Goal: Download file/media: Obtain a digital file from the website

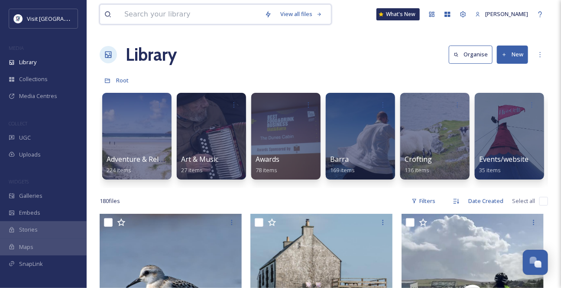
click at [173, 17] on input at bounding box center [190, 14] width 140 height 19
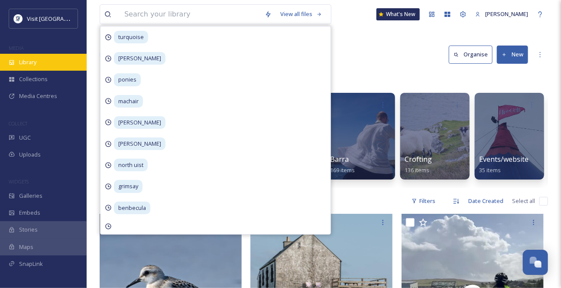
click at [58, 70] on div "Library" at bounding box center [43, 62] width 87 height 17
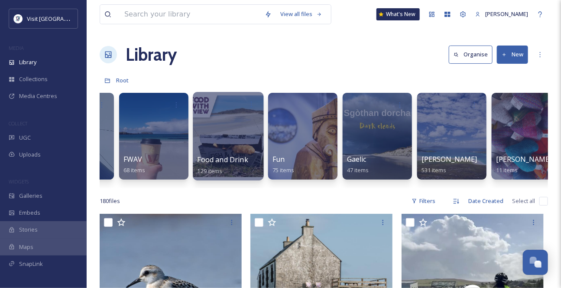
scroll to position [0, 432]
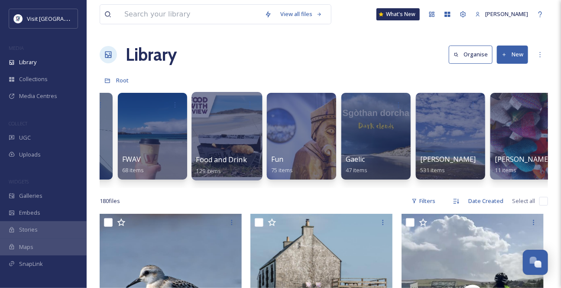
click at [223, 161] on span "Food and Drink" at bounding box center [221, 160] width 51 height 10
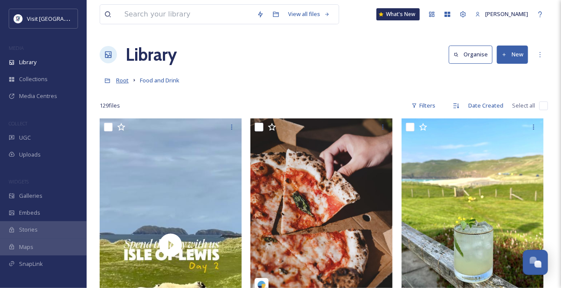
click at [126, 84] on span "Root" at bounding box center [122, 80] width 13 height 8
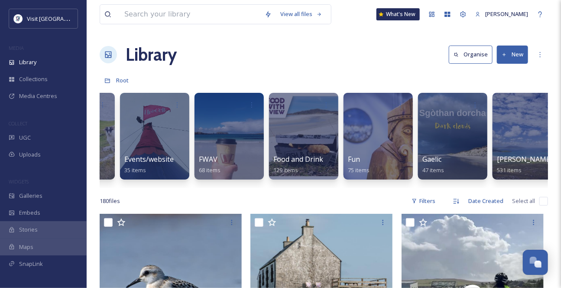
scroll to position [0, 323]
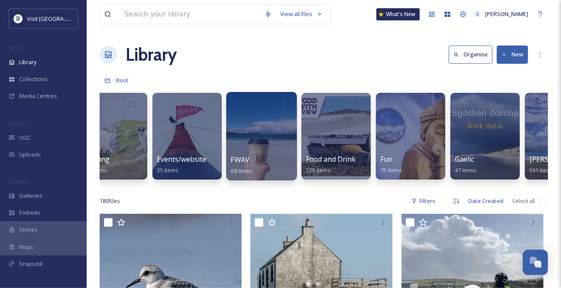
click at [256, 167] on div "FWAV 68 items" at bounding box center [262, 165] width 62 height 22
click at [255, 167] on div "FWAV 68 items" at bounding box center [262, 165] width 62 height 22
click at [245, 164] on span "FWAV" at bounding box center [240, 160] width 19 height 10
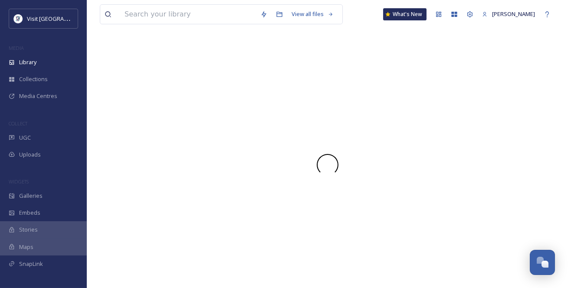
click at [244, 168] on div at bounding box center [327, 165] width 455 height 22
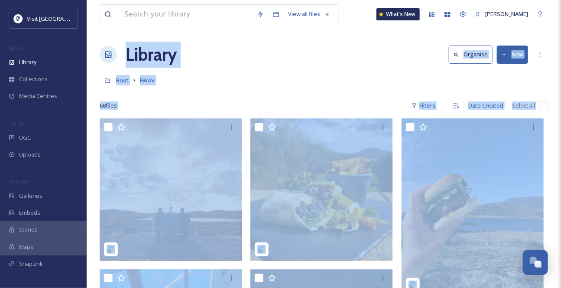
click at [304, 108] on div "68 file s Filters Date Created Select all" at bounding box center [324, 105] width 449 height 17
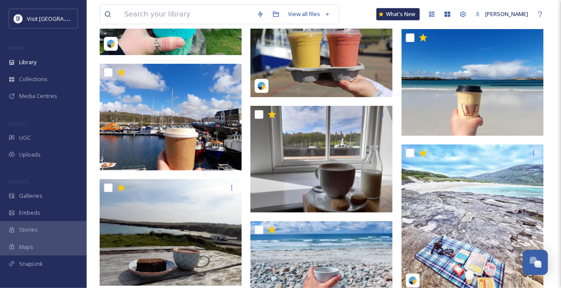
scroll to position [2531, 0]
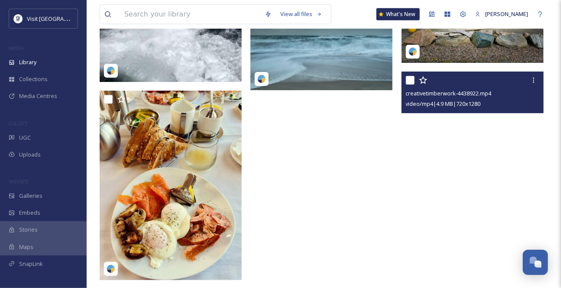
scroll to position [8868, 0]
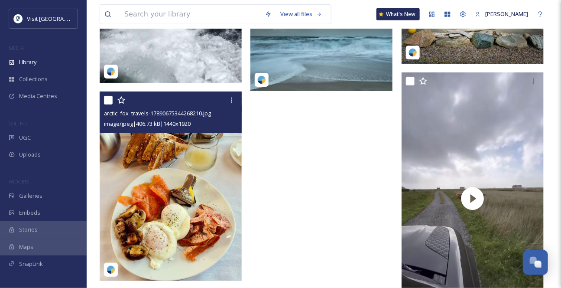
click at [212, 198] on img at bounding box center [171, 185] width 142 height 189
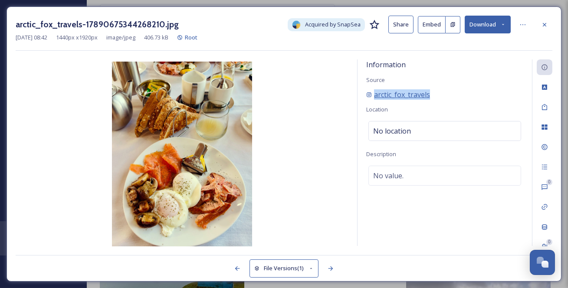
drag, startPoint x: 475, startPoint y: 102, endPoint x: 373, endPoint y: 108, distance: 102.5
click at [373, 100] on div "arctic_fox_travels" at bounding box center [444, 94] width 157 height 10
copy span "arctic_fox_travels"
click at [503, 23] on icon at bounding box center [503, 25] width 6 height 6
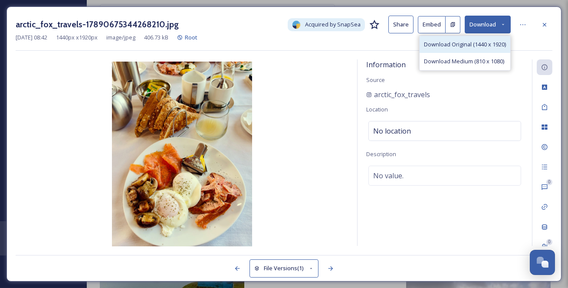
click at [439, 49] on span "Download Original (1440 x 1920)" at bounding box center [465, 44] width 82 height 8
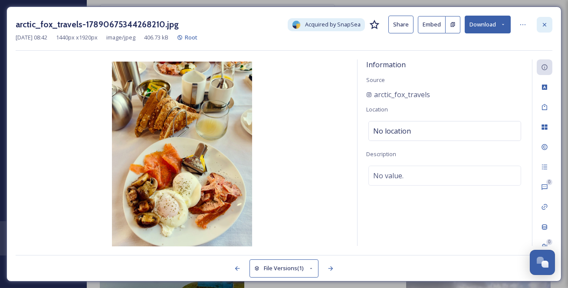
click at [543, 26] on icon at bounding box center [544, 24] width 7 height 7
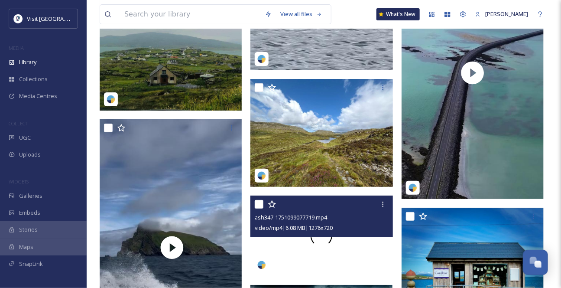
scroll to position [8593, 0]
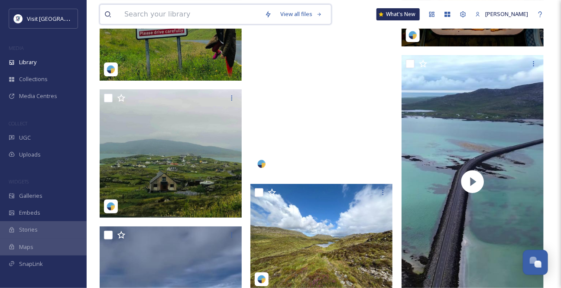
click at [161, 17] on input at bounding box center [190, 14] width 140 height 19
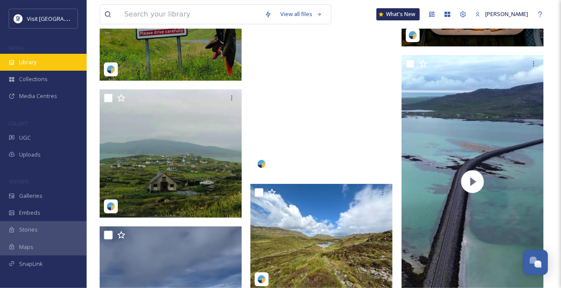
click at [49, 63] on div "Library" at bounding box center [43, 62] width 87 height 17
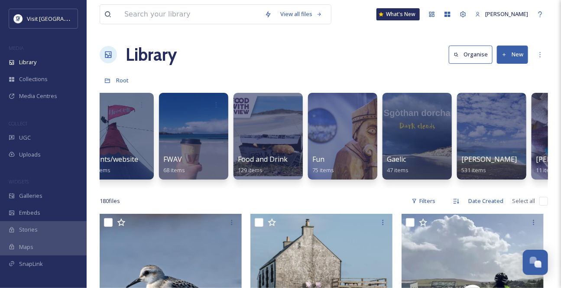
scroll to position [0, 390]
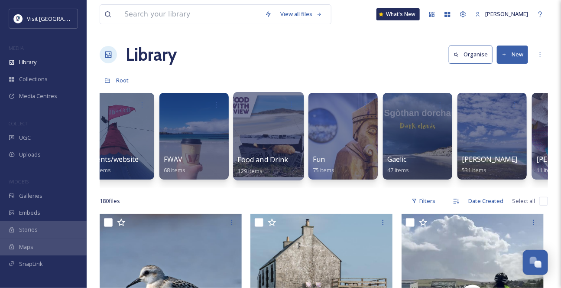
click at [268, 148] on div at bounding box center [268, 136] width 71 height 88
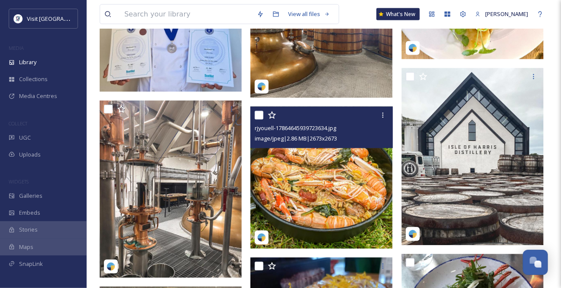
scroll to position [630, 0]
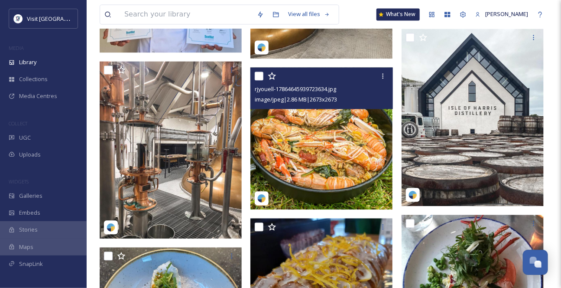
click at [339, 162] on img at bounding box center [322, 138] width 142 height 142
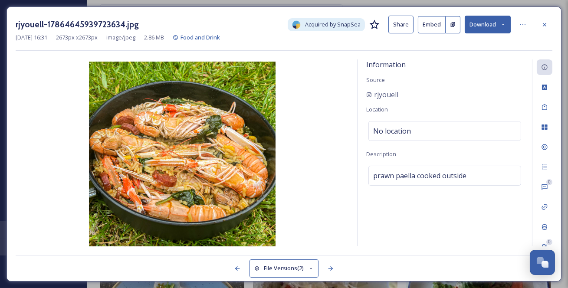
click at [339, 162] on img at bounding box center [182, 155] width 333 height 186
click at [503, 29] on button "Download" at bounding box center [487, 25] width 46 height 18
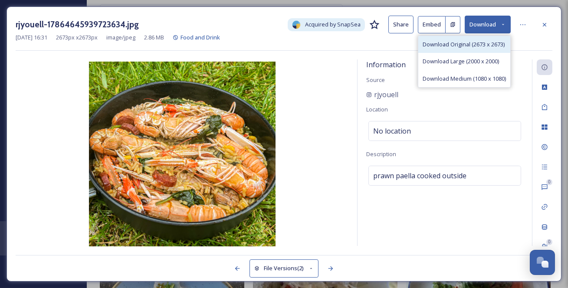
click at [480, 49] on span "Download Original (2673 x 2673)" at bounding box center [463, 44] width 82 height 8
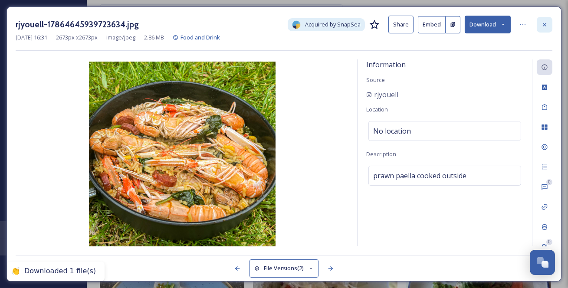
click at [549, 23] on div at bounding box center [544, 25] width 16 height 16
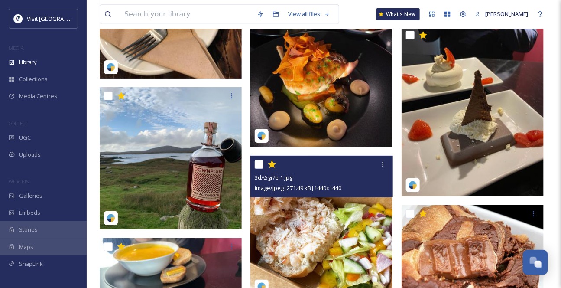
scroll to position [2838, 0]
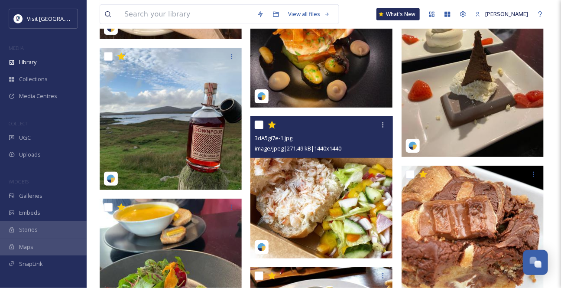
click at [365, 190] on img at bounding box center [322, 187] width 142 height 142
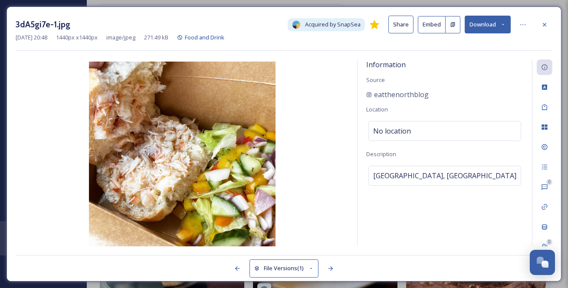
click at [502, 21] on button "Download" at bounding box center [487, 25] width 46 height 18
click at [482, 49] on span "Download Original (1440 x 1440)" at bounding box center [463, 44] width 82 height 8
click at [543, 24] on icon at bounding box center [543, 24] width 3 height 3
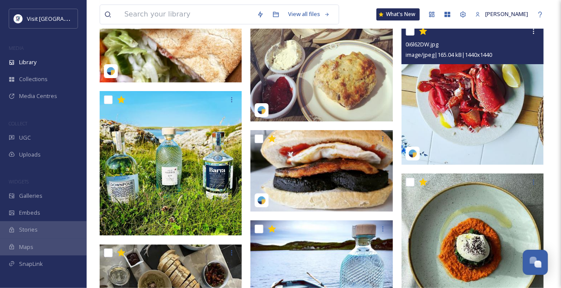
scroll to position [3350, 0]
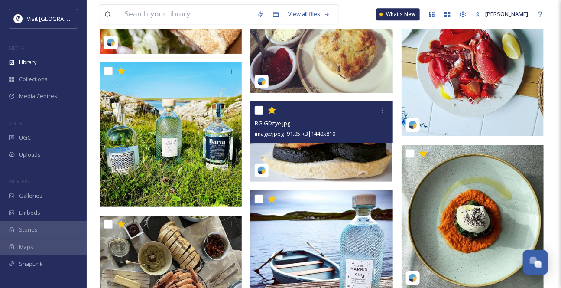
click at [346, 164] on img at bounding box center [322, 141] width 142 height 80
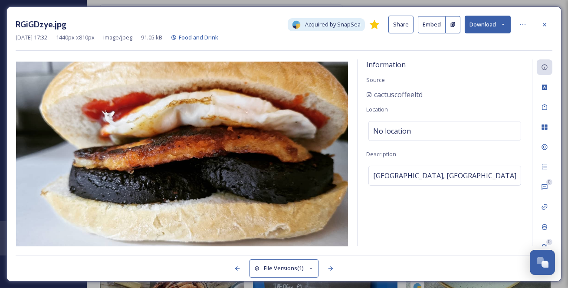
click at [502, 27] on icon at bounding box center [503, 25] width 6 height 6
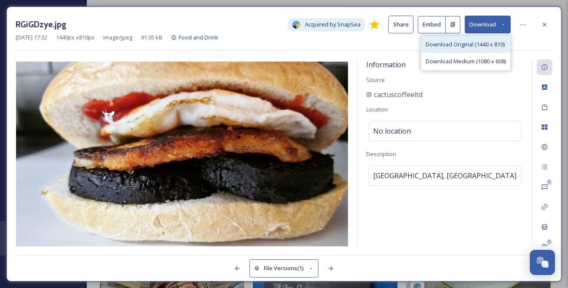
click at [492, 49] on span "Download Original (1440 x 810)" at bounding box center [464, 44] width 79 height 8
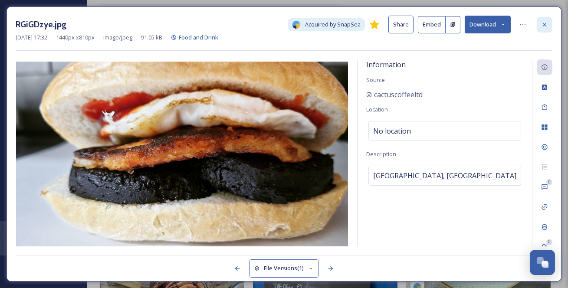
click at [543, 26] on icon at bounding box center [543, 24] width 3 height 3
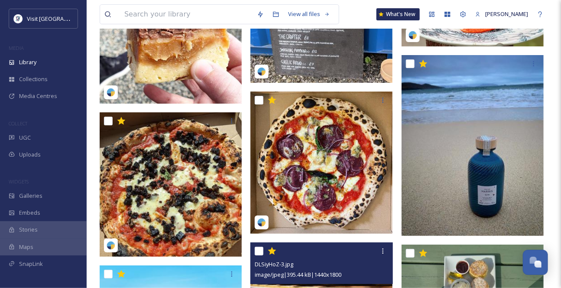
scroll to position [3744, 0]
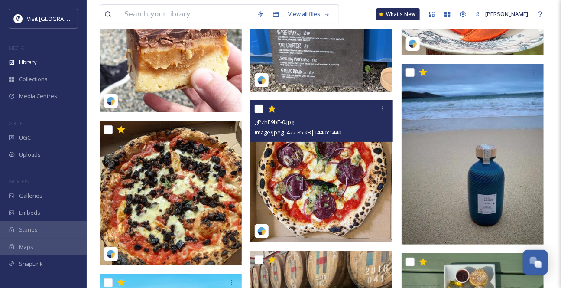
click at [343, 137] on div "image/jpeg | 422.85 kB | 1440 x 1440" at bounding box center [323, 132] width 136 height 10
click at [340, 159] on img at bounding box center [322, 171] width 142 height 142
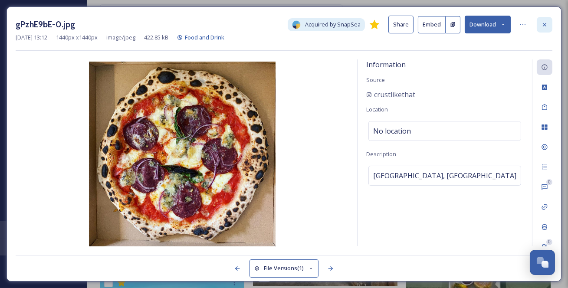
click at [545, 24] on icon at bounding box center [543, 24] width 3 height 3
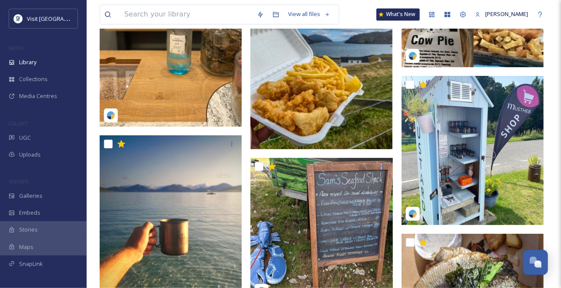
scroll to position [4296, 0]
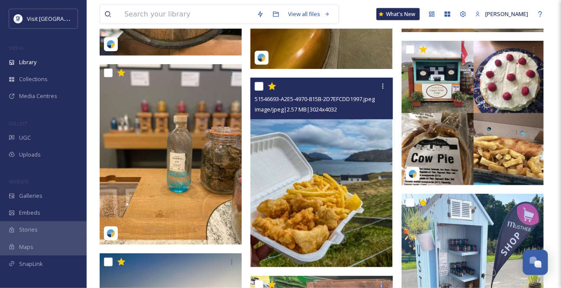
click at [363, 170] on img at bounding box center [322, 172] width 142 height 189
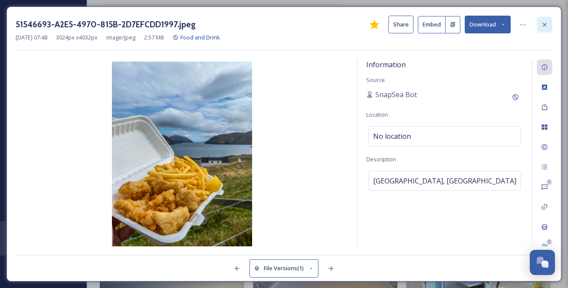
click at [543, 24] on icon at bounding box center [543, 24] width 3 height 3
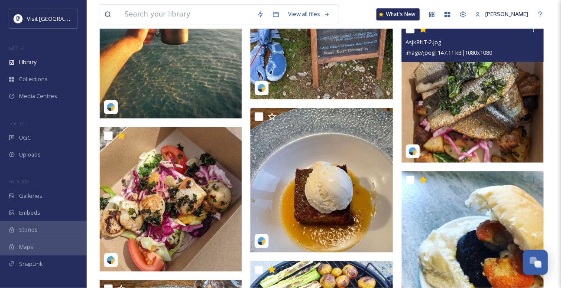
scroll to position [4651, 0]
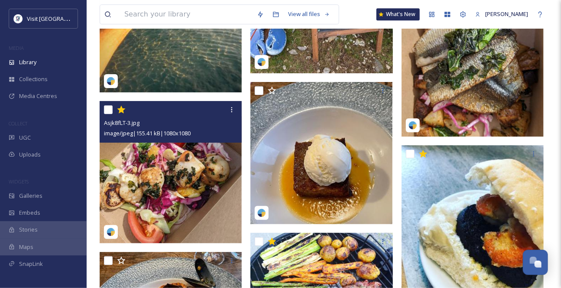
click at [170, 185] on img at bounding box center [171, 172] width 142 height 142
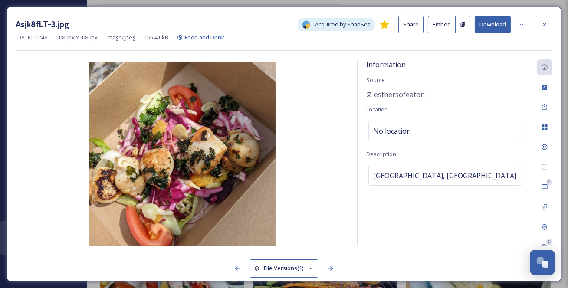
click at [504, 26] on button "Download" at bounding box center [492, 25] width 36 height 18
click at [537, 25] on div at bounding box center [544, 25] width 16 height 16
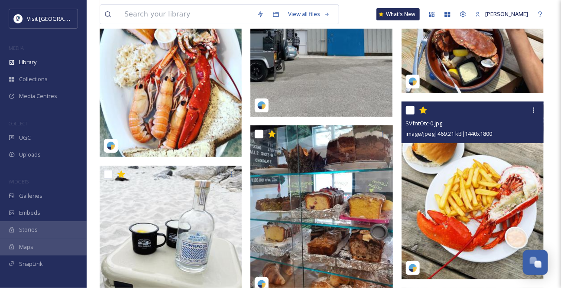
scroll to position [5006, 0]
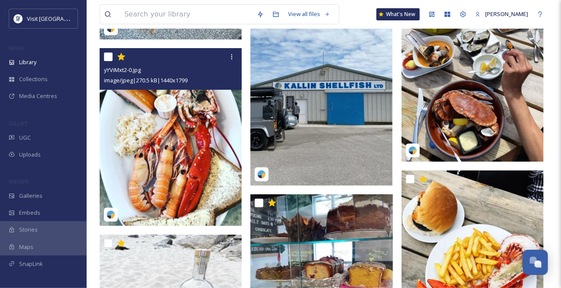
click at [206, 164] on img at bounding box center [171, 137] width 142 height 178
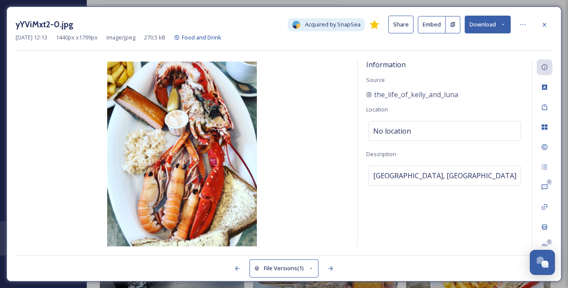
click at [500, 22] on icon at bounding box center [503, 25] width 6 height 6
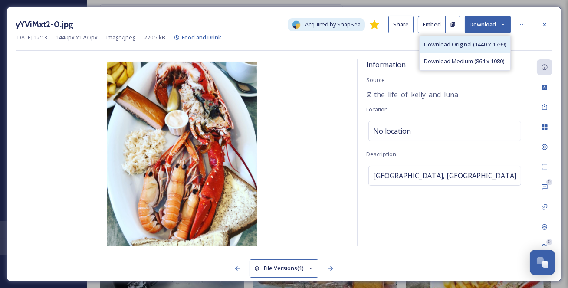
click at [466, 48] on span "Download Original (1440 x 1799)" at bounding box center [465, 44] width 82 height 8
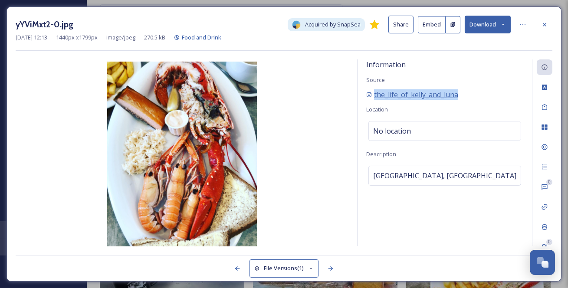
drag, startPoint x: 499, startPoint y: 103, endPoint x: 374, endPoint y: 104, distance: 124.4
click at [374, 100] on div "the_life_of_kelly_and_luna" at bounding box center [444, 94] width 157 height 10
copy span "the_life_of_kelly_and_luna"
click at [545, 23] on icon at bounding box center [543, 24] width 3 height 3
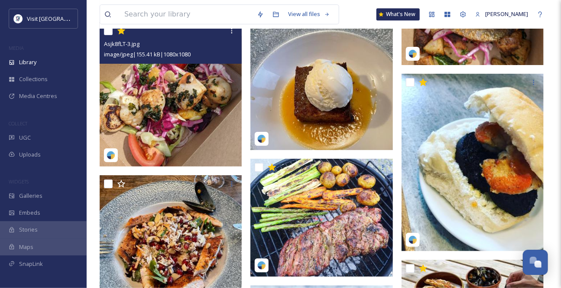
scroll to position [4690, 0]
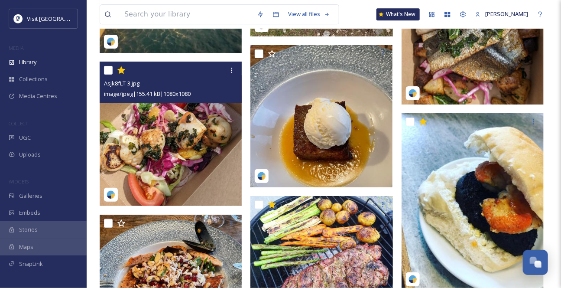
click at [183, 103] on div "Asjk8fLT-3.jpg image/jpeg | 155.41 kB | 1080 x 1080" at bounding box center [171, 83] width 142 height 42
click at [176, 131] on img at bounding box center [172, 134] width 144 height 144
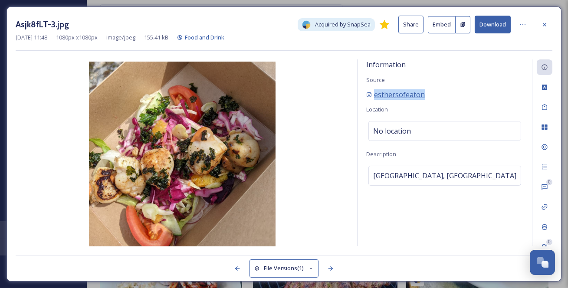
drag, startPoint x: 444, startPoint y: 104, endPoint x: 372, endPoint y: 106, distance: 71.1
click at [372, 100] on div "esthersofeaton" at bounding box center [444, 94] width 157 height 10
copy span "esthersofeaton"
click at [541, 25] on icon at bounding box center [544, 24] width 7 height 7
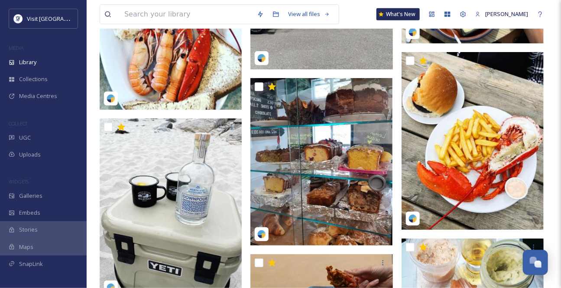
click at [198, 75] on img at bounding box center [171, 21] width 142 height 178
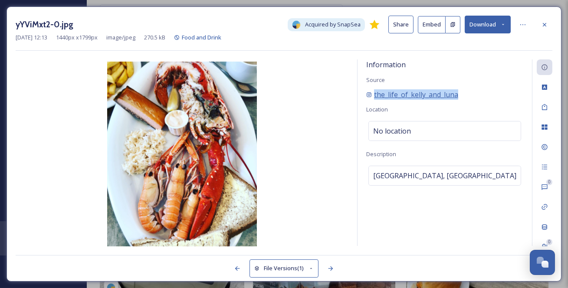
drag, startPoint x: 485, startPoint y: 104, endPoint x: 375, endPoint y: 109, distance: 110.3
click at [375, 100] on div "the_life_of_kelly_and_luna" at bounding box center [444, 94] width 157 height 10
copy span "the_life_of_kelly_and_luna"
click at [546, 26] on icon at bounding box center [544, 24] width 7 height 7
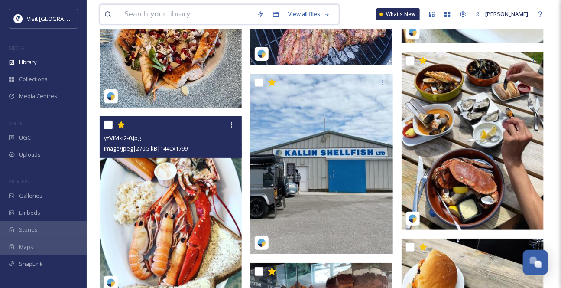
click at [185, 17] on input at bounding box center [186, 14] width 133 height 19
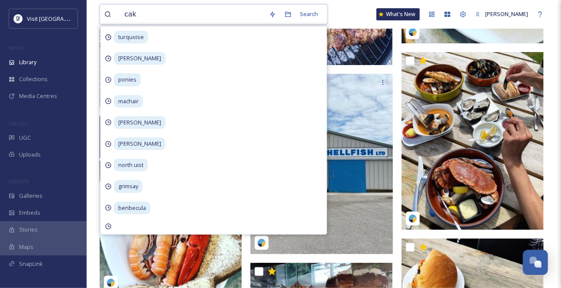
type input "cake"
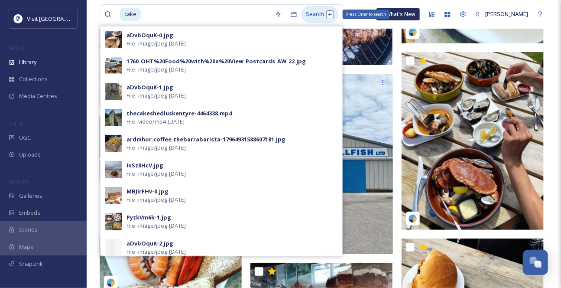
click at [316, 15] on div "Search Press Enter to search" at bounding box center [320, 14] width 37 height 17
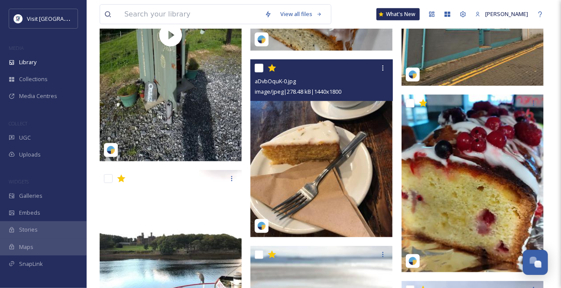
scroll to position [236, 0]
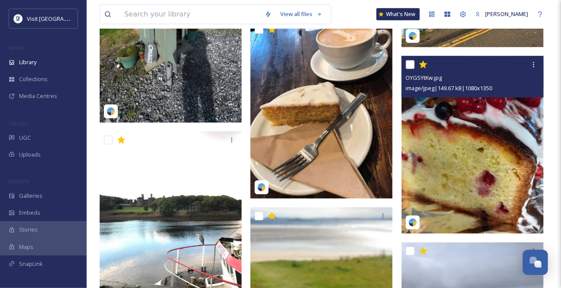
click at [470, 132] on img at bounding box center [473, 145] width 142 height 178
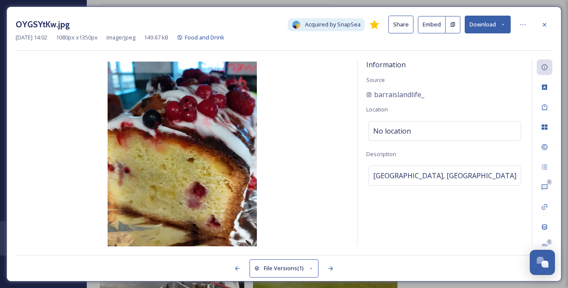
click at [497, 26] on button "Download" at bounding box center [487, 25] width 46 height 18
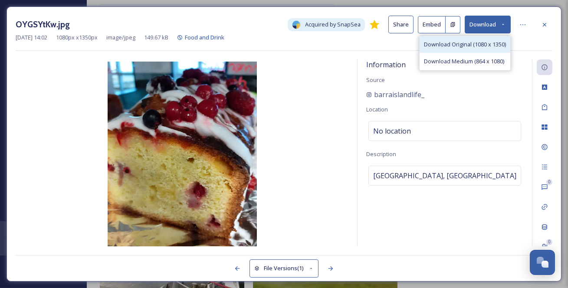
click at [462, 49] on span "Download Original (1080 x 1350)" at bounding box center [465, 44] width 82 height 8
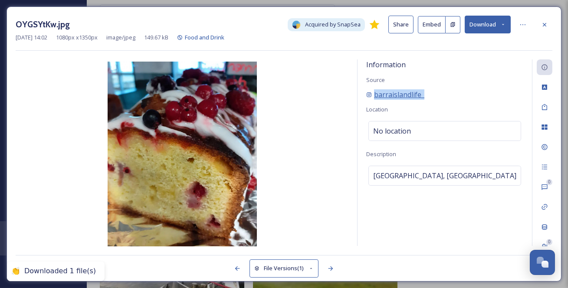
drag, startPoint x: 440, startPoint y: 106, endPoint x: 374, endPoint y: 106, distance: 65.5
click at [374, 100] on div "barraislandlife_" at bounding box center [444, 94] width 157 height 10
copy span "barraislandlife_"
click at [550, 22] on div at bounding box center [544, 25] width 16 height 16
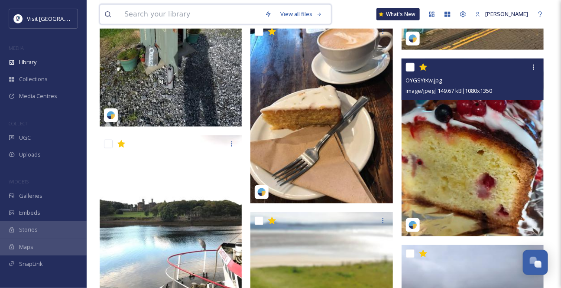
click at [230, 20] on input at bounding box center [190, 14] width 140 height 19
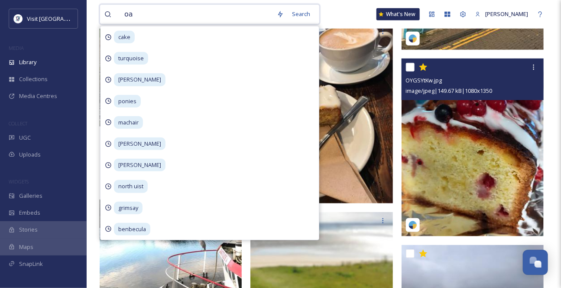
type input "oat"
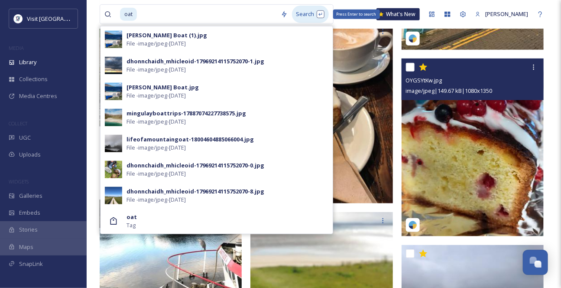
click at [295, 13] on div "Search Press Enter to search" at bounding box center [310, 14] width 37 height 17
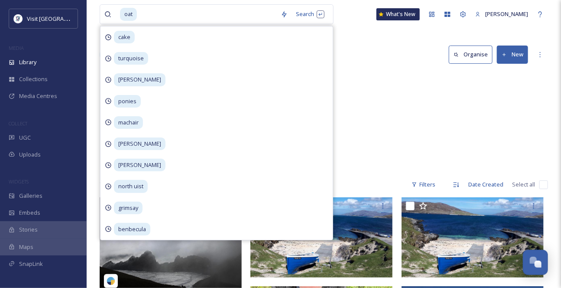
click at [358, 68] on div "Library Search Organise New" at bounding box center [324, 55] width 449 height 26
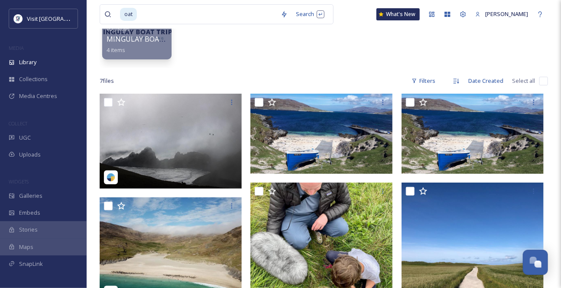
scroll to position [101, 0]
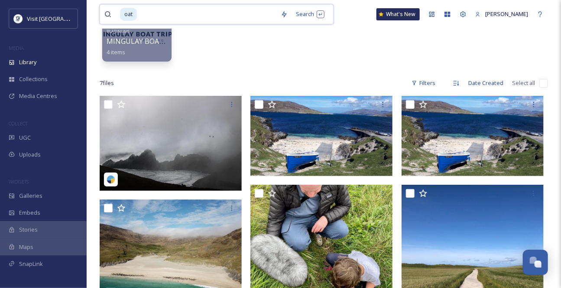
click at [146, 17] on input at bounding box center [207, 14] width 139 height 19
click at [137, 15] on span "oat" at bounding box center [128, 14] width 17 height 13
click at [147, 14] on input at bounding box center [207, 14] width 139 height 19
type input "oatcake"
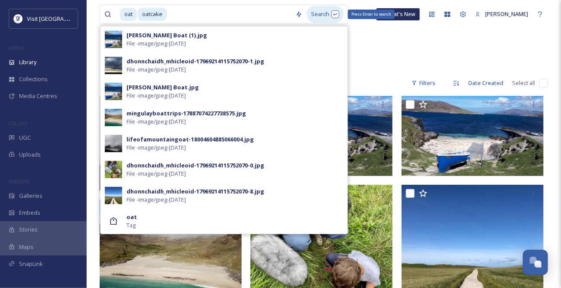
click at [328, 14] on div "Search Press Enter to search" at bounding box center [325, 14] width 37 height 17
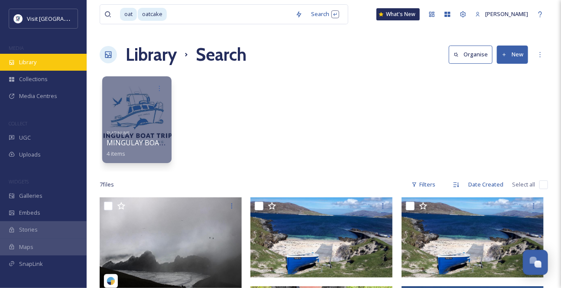
click at [46, 71] on div "Library" at bounding box center [43, 62] width 87 height 17
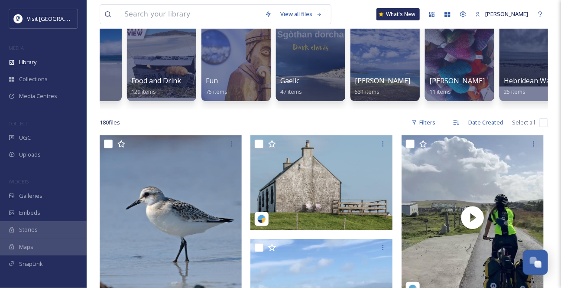
scroll to position [0, 507]
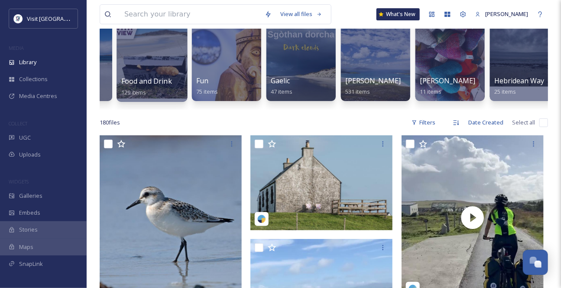
click at [149, 86] on span "Food and Drink" at bounding box center [146, 81] width 51 height 10
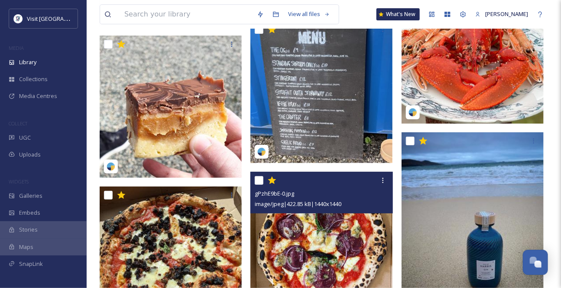
scroll to position [3587, 0]
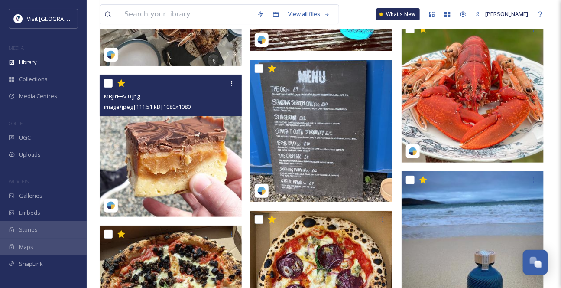
click at [187, 175] on img at bounding box center [171, 146] width 142 height 142
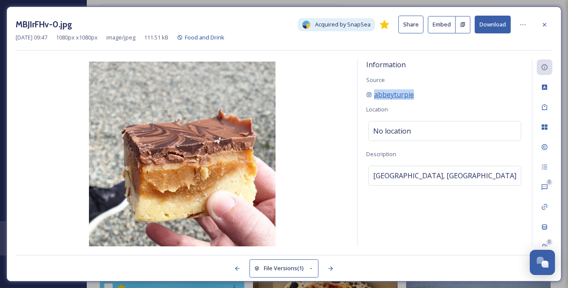
drag, startPoint x: 433, startPoint y: 106, endPoint x: 375, endPoint y: 106, distance: 57.7
click at [375, 100] on div "abbeyturpie" at bounding box center [444, 94] width 157 height 10
copy span "abbeyturpie"
click at [544, 22] on icon at bounding box center [544, 24] width 7 height 7
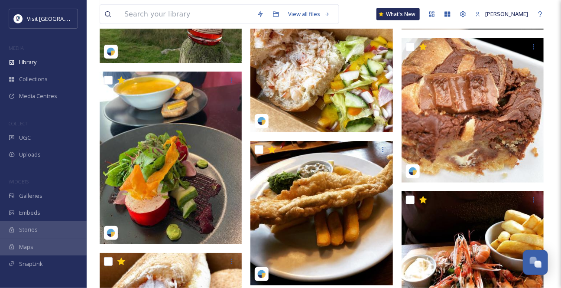
scroll to position [3006, 0]
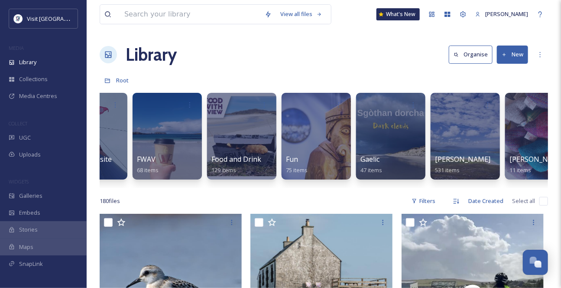
scroll to position [0, 461]
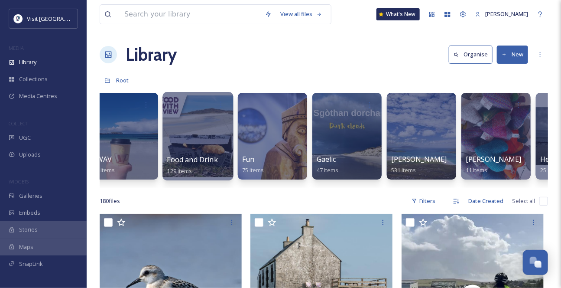
click at [210, 163] on span "Food and Drink" at bounding box center [192, 160] width 51 height 10
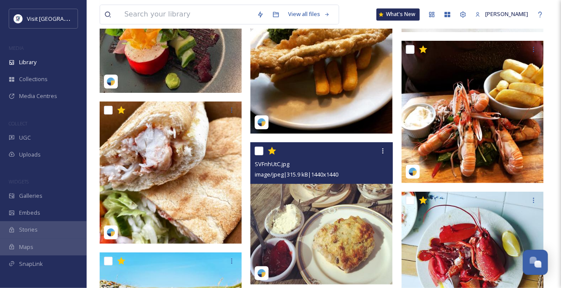
scroll to position [3232, 0]
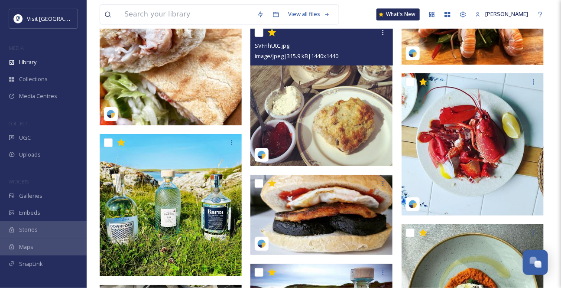
click at [366, 166] on img at bounding box center [322, 95] width 142 height 142
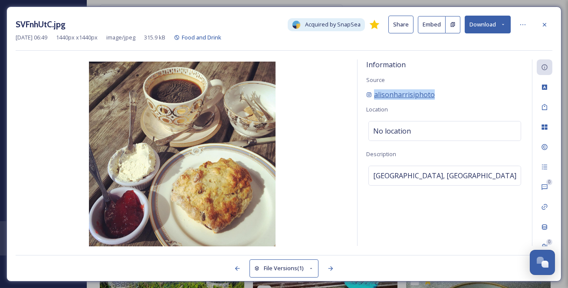
drag, startPoint x: 465, startPoint y: 105, endPoint x: 373, endPoint y: 106, distance: 92.4
click at [373, 100] on div "alisonharrisiphoto" at bounding box center [444, 94] width 157 height 10
copy span "alisonharrisiphoto"
click at [499, 17] on button "Download" at bounding box center [487, 25] width 46 height 18
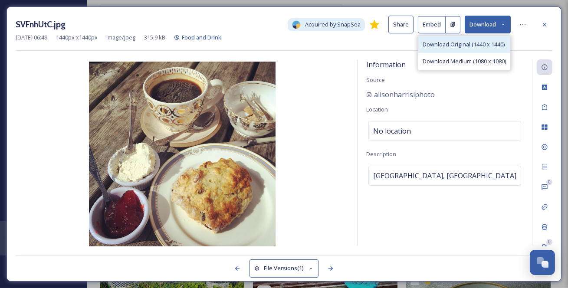
click at [471, 47] on span "Download Original (1440 x 1440)" at bounding box center [463, 44] width 82 height 8
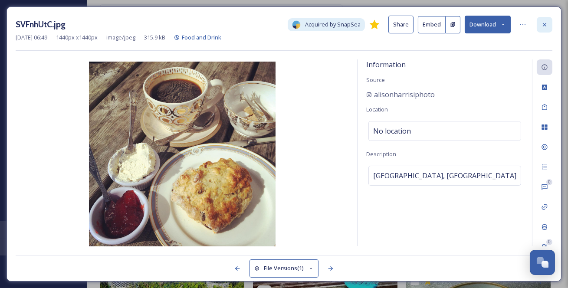
click at [546, 26] on icon at bounding box center [544, 24] width 7 height 7
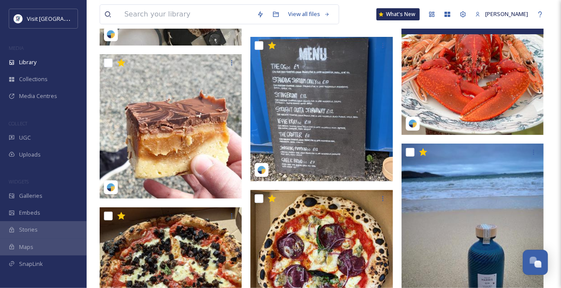
scroll to position [3665, 0]
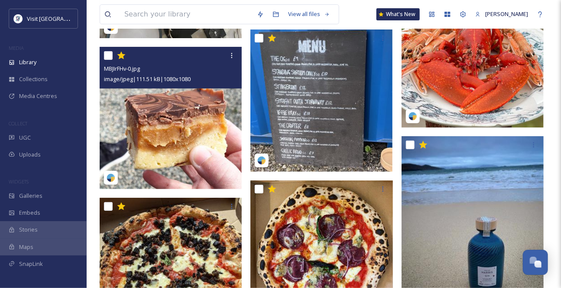
click at [211, 124] on img at bounding box center [171, 118] width 142 height 142
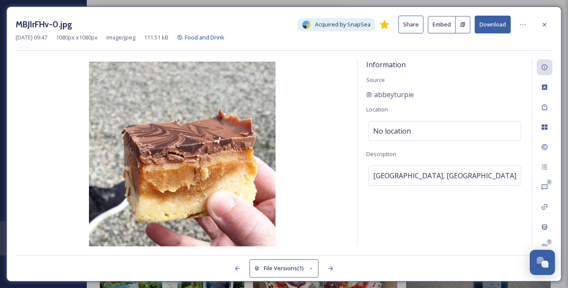
click at [490, 24] on button "Download" at bounding box center [492, 25] width 36 height 18
drag, startPoint x: 371, startPoint y: 113, endPoint x: 384, endPoint y: 110, distance: 13.3
click at [371, 113] on div "Information Source abbeyturpie Location No location Description Scotland, Unite…" at bounding box center [444, 152] width 174 height 186
drag, startPoint x: 431, startPoint y: 105, endPoint x: 374, endPoint y: 107, distance: 56.8
click at [374, 100] on div "abbeyturpie" at bounding box center [444, 94] width 157 height 10
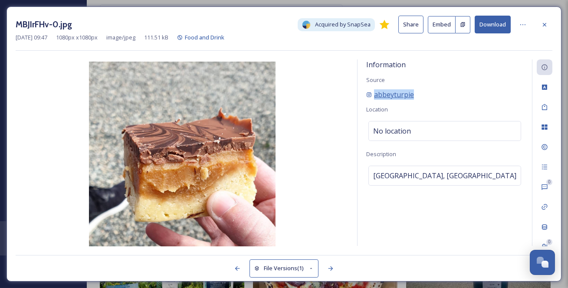
copy span "abbeyturpie"
click at [546, 24] on icon at bounding box center [544, 24] width 7 height 7
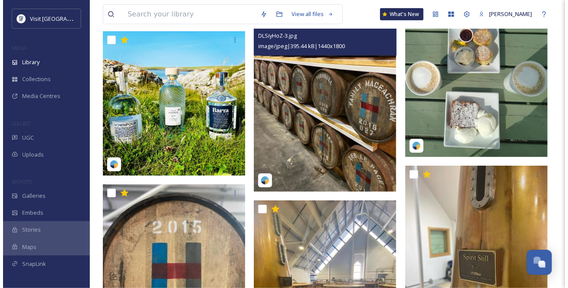
scroll to position [3941, 0]
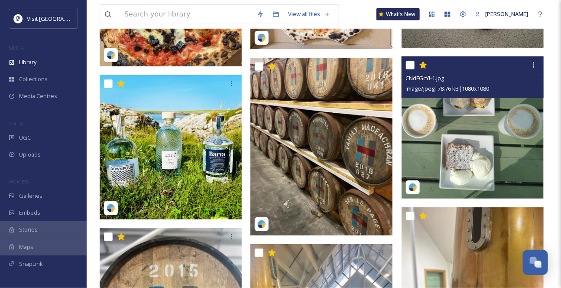
click at [493, 125] on img at bounding box center [473, 127] width 142 height 142
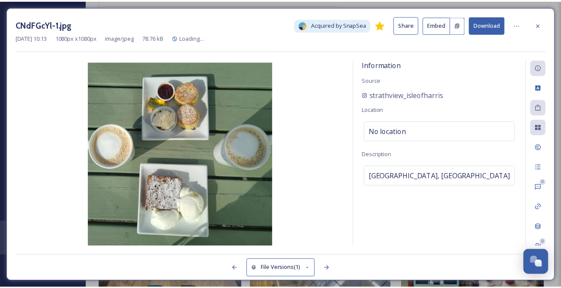
scroll to position [3943, 0]
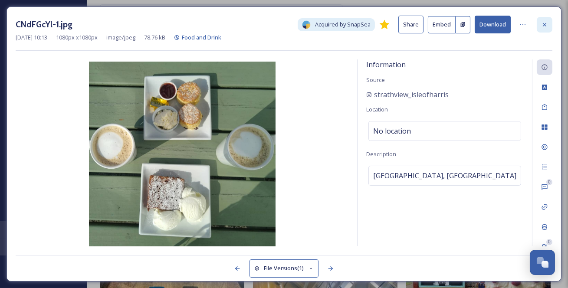
click at [549, 24] on div at bounding box center [544, 25] width 16 height 16
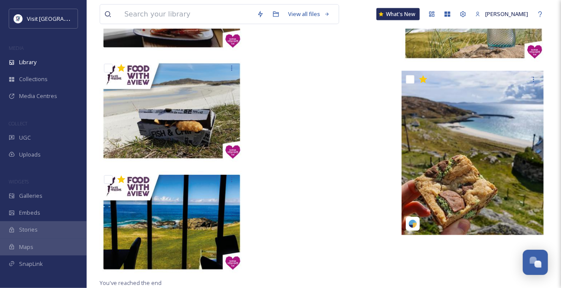
scroll to position [6710, 0]
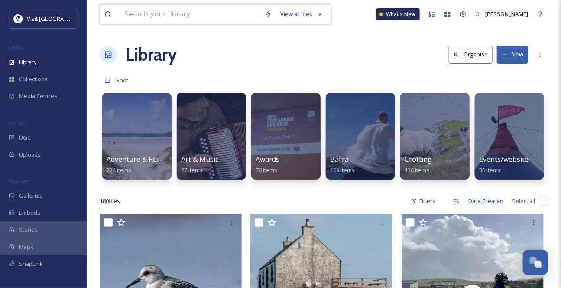
click at [160, 18] on input at bounding box center [190, 14] width 140 height 19
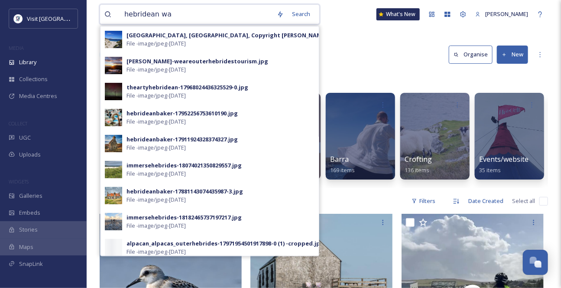
type input "hebridean way"
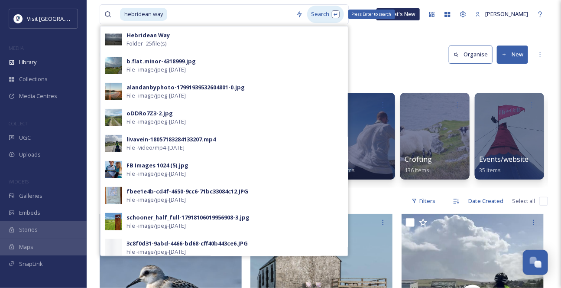
click at [332, 20] on div "Search Press Enter to search" at bounding box center [325, 14] width 37 height 17
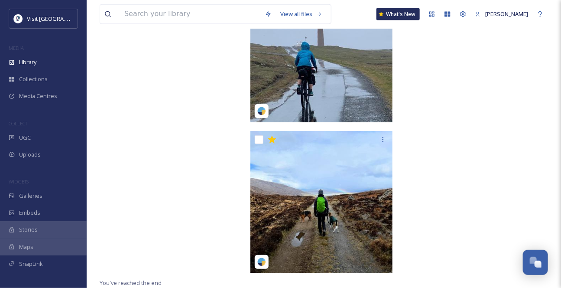
scroll to position [3086, 0]
click at [186, 14] on input at bounding box center [190, 14] width 140 height 19
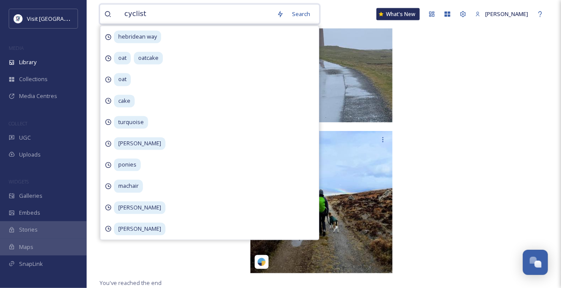
type input "cyclist"
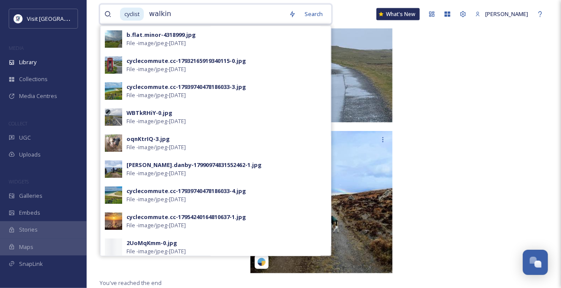
type input "walking"
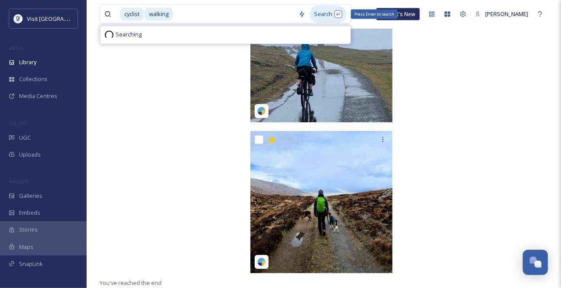
click at [331, 11] on div "Search Press Enter to search" at bounding box center [328, 14] width 37 height 17
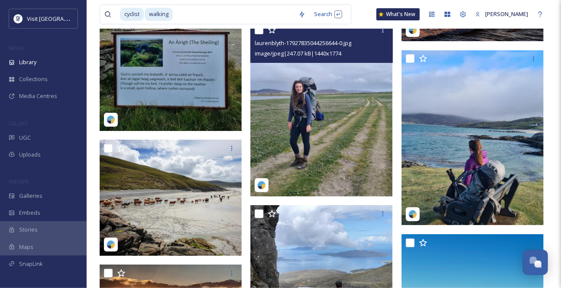
scroll to position [3665, 0]
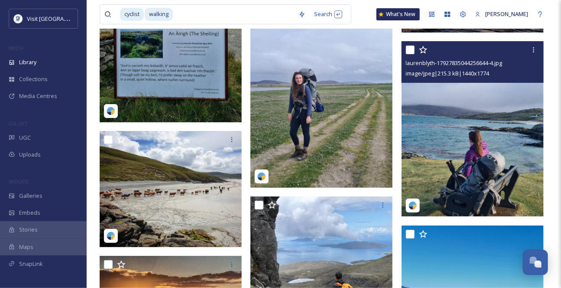
click at [498, 145] on img at bounding box center [473, 129] width 142 height 175
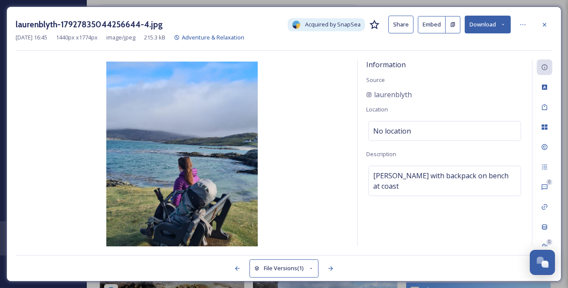
click at [494, 25] on button "Download" at bounding box center [487, 25] width 46 height 18
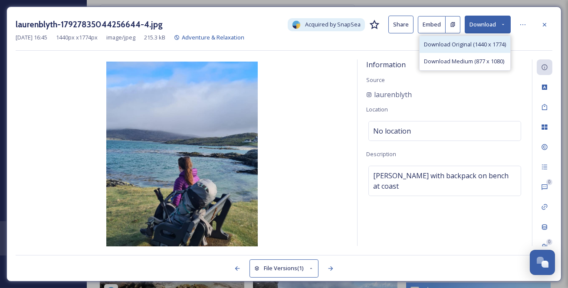
click at [460, 46] on span "Download Original (1440 x 1774)" at bounding box center [465, 44] width 82 height 8
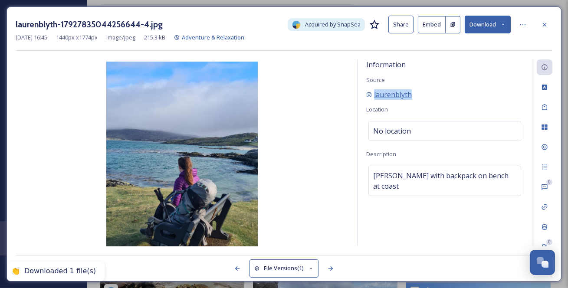
drag, startPoint x: 446, startPoint y: 107, endPoint x: 380, endPoint y: 106, distance: 65.9
click at [374, 100] on div "laurenblyth" at bounding box center [444, 94] width 157 height 10
copy span "laurenblyth"
click at [543, 24] on icon at bounding box center [544, 24] width 7 height 7
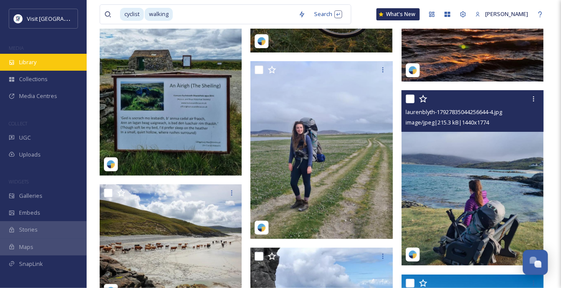
click at [24, 66] on span "Library" at bounding box center [27, 62] width 17 height 8
